Goal: Information Seeking & Learning: Stay updated

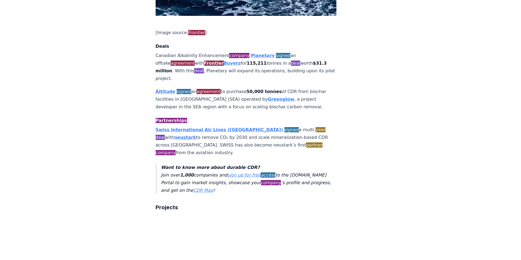
scroll to position [410, 0]
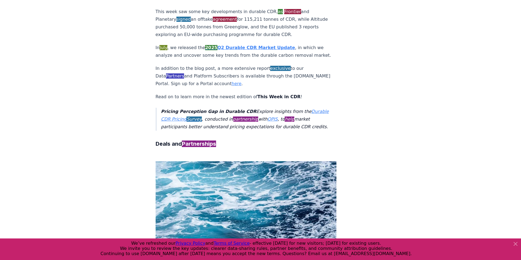
scroll to position [137, 0]
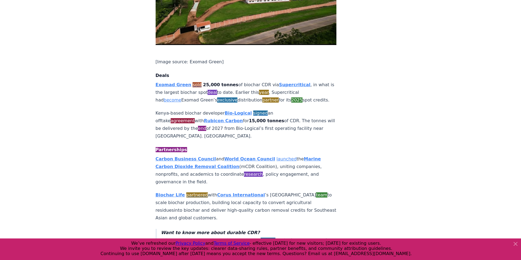
scroll to position [383, 0]
